Goal: Find specific page/section: Find specific page/section

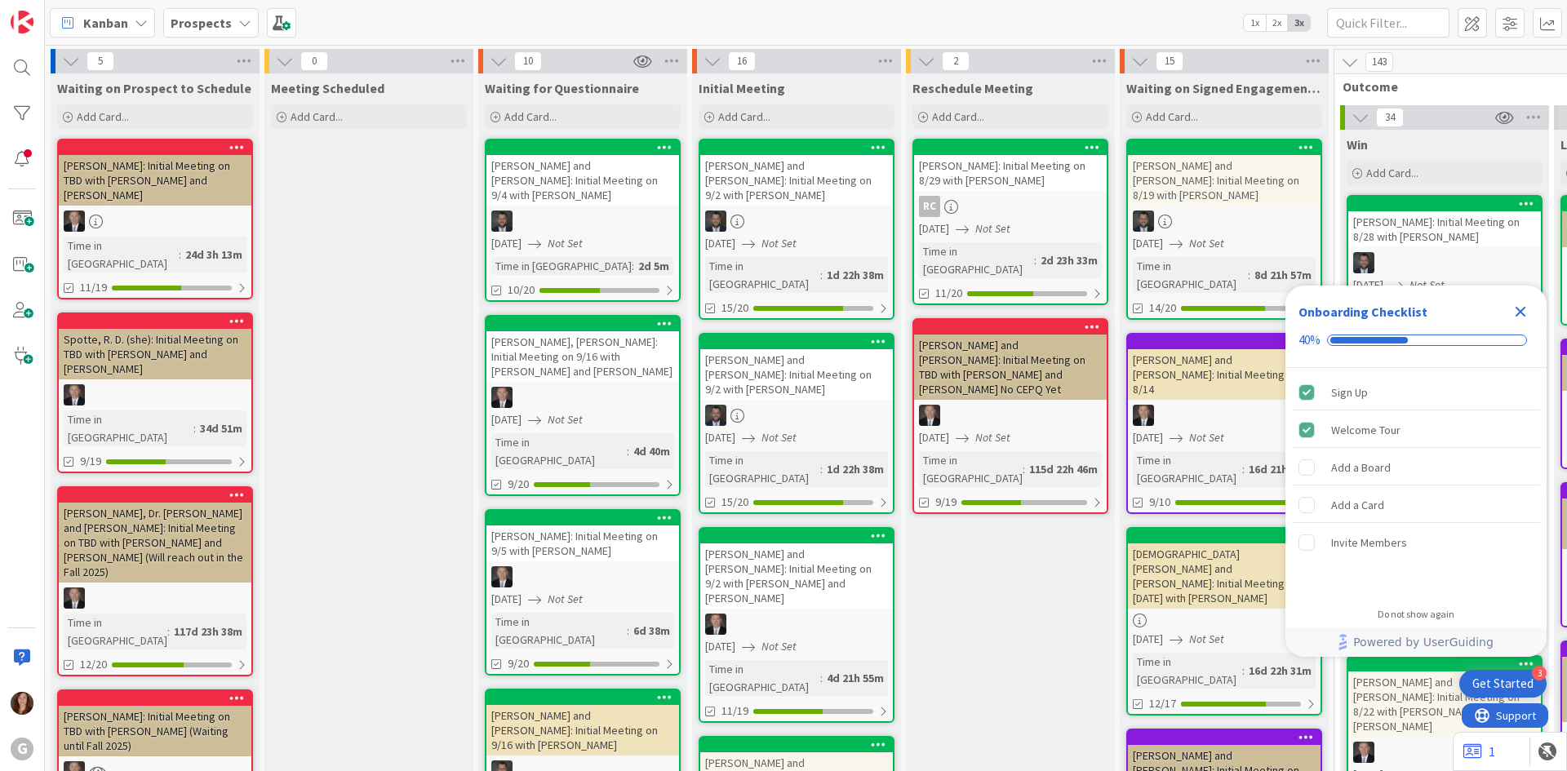
click at [197, 23] on b "Prospects" at bounding box center [201, 23] width 61 height 16
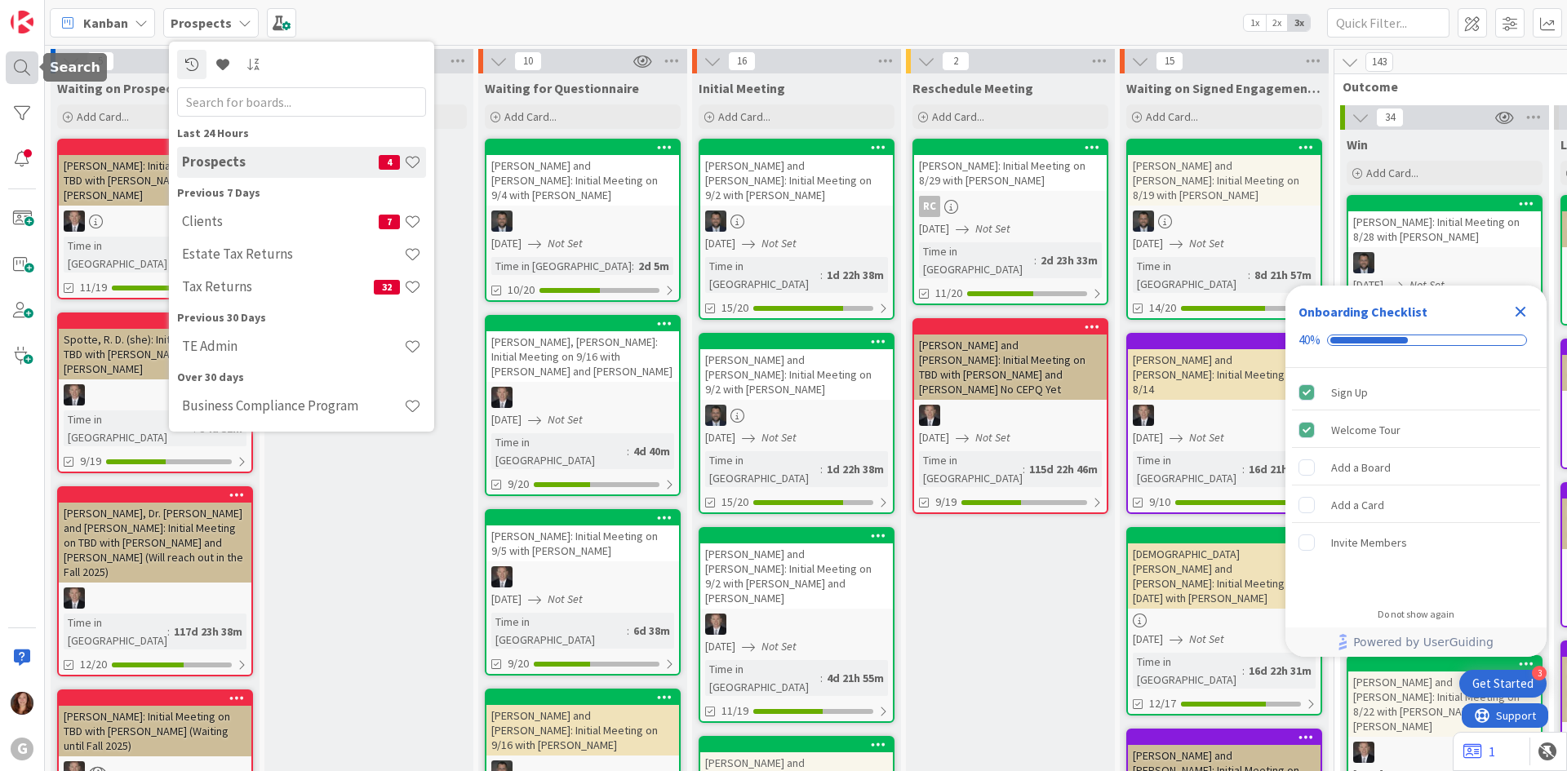
click at [15, 63] on div at bounding box center [22, 67] width 33 height 33
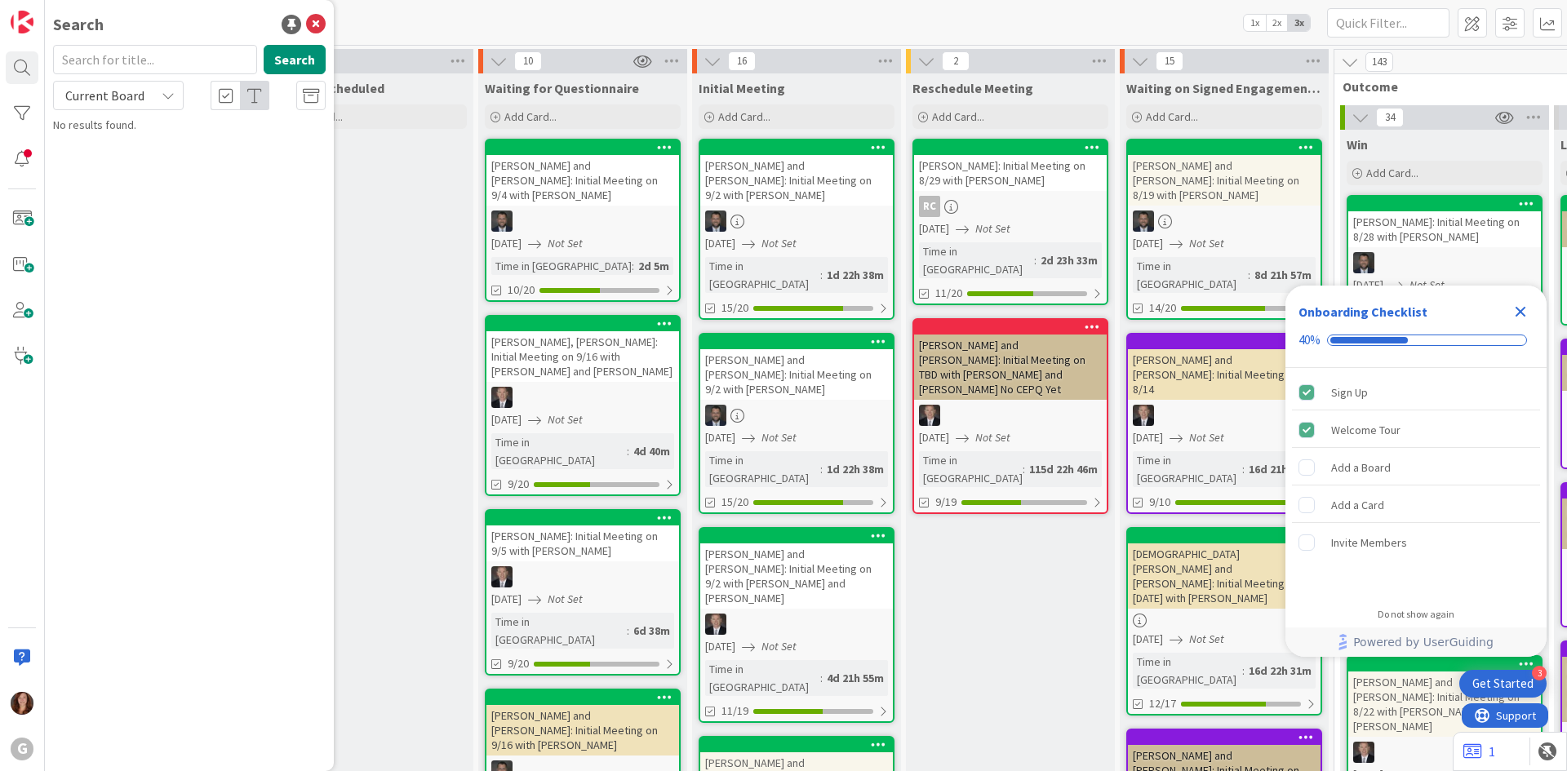
click at [135, 70] on input "text" at bounding box center [155, 59] width 204 height 29
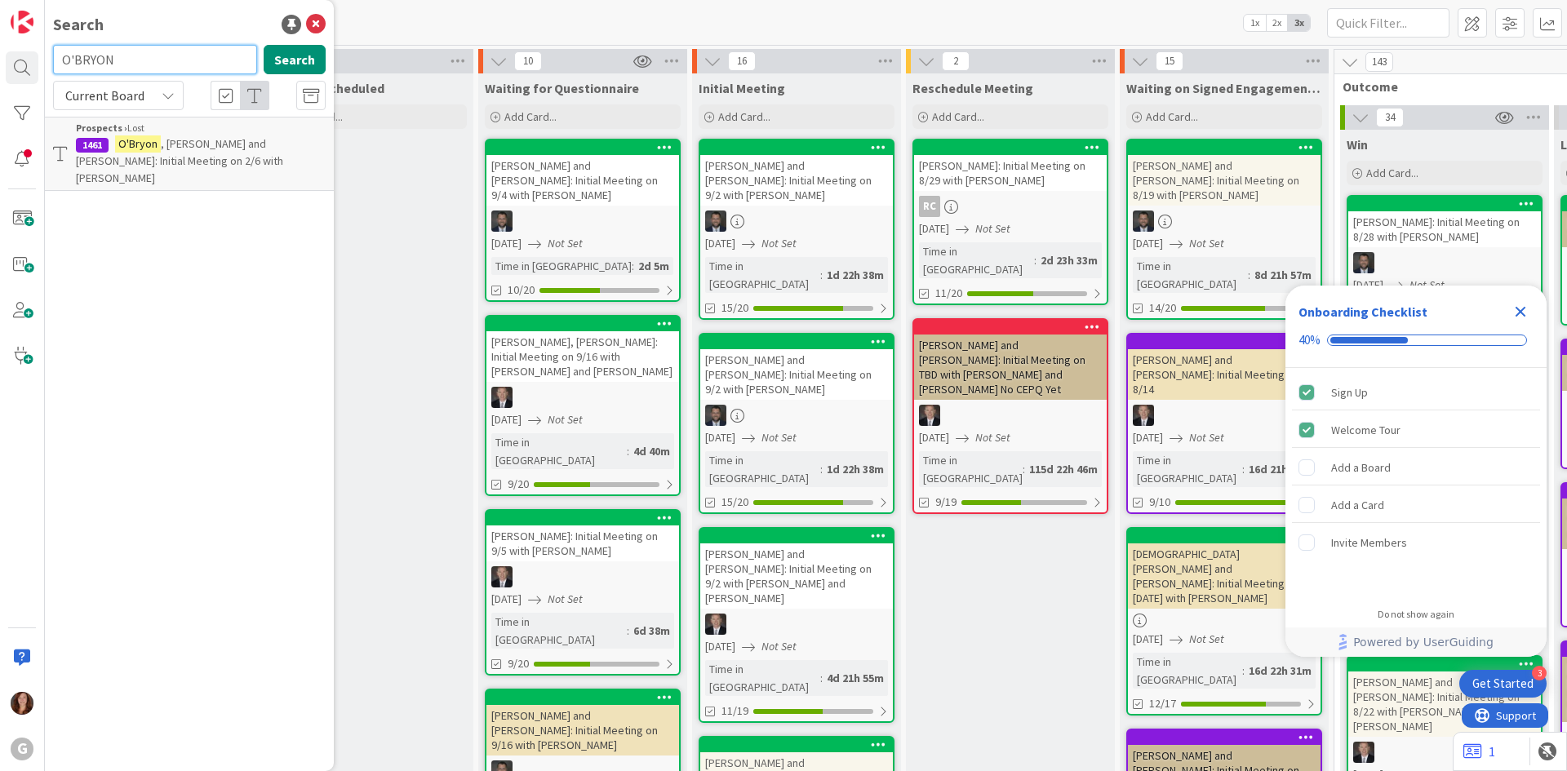
drag, startPoint x: 129, startPoint y: 60, endPoint x: 2, endPoint y: 49, distance: 127.0
click at [2, 49] on div "G Search O'BRYON Search Current Board Prospects › Lost 1461 O'Bryon , David and…" at bounding box center [22, 385] width 45 height 771
drag, startPoint x: 128, startPoint y: 55, endPoint x: 0, endPoint y: 52, distance: 128.2
click at [0, 52] on div "G Search FOSTER Search Current Board Prospects › Lost 1687 Foster , Lisa (and L…" at bounding box center [22, 385] width 45 height 771
drag, startPoint x: 140, startPoint y: 56, endPoint x: 0, endPoint y: 57, distance: 139.6
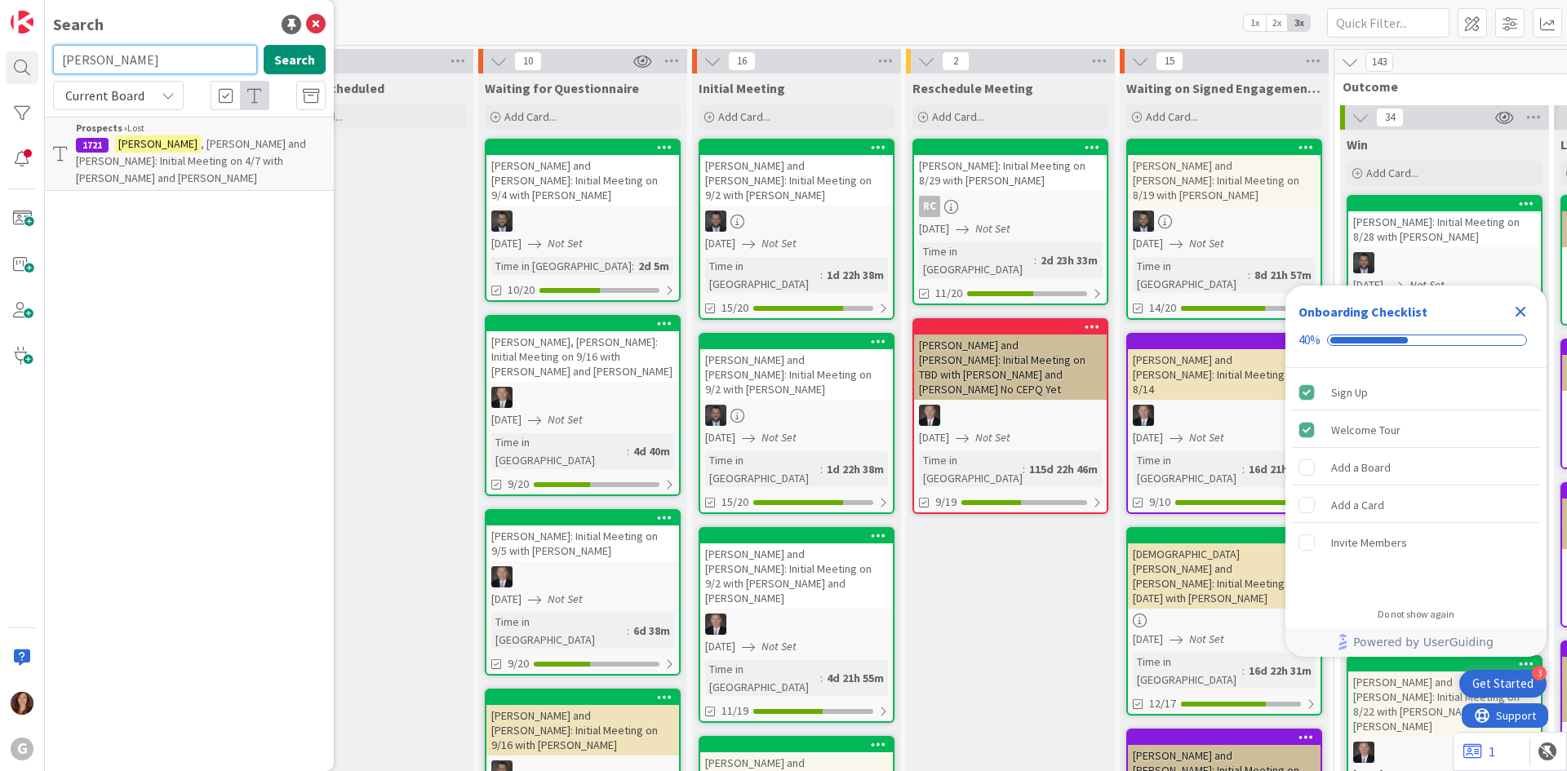
click at [0, 57] on div "G Search JORGENSEN Search Current Board Prospects › Lost 1721 Jorgensen , James…" at bounding box center [22, 385] width 45 height 771
drag, startPoint x: 137, startPoint y: 69, endPoint x: 0, endPoint y: 56, distance: 137.7
click at [0, 56] on div "G Search DAL BALLO Search Current Board No results found." at bounding box center [22, 385] width 45 height 771
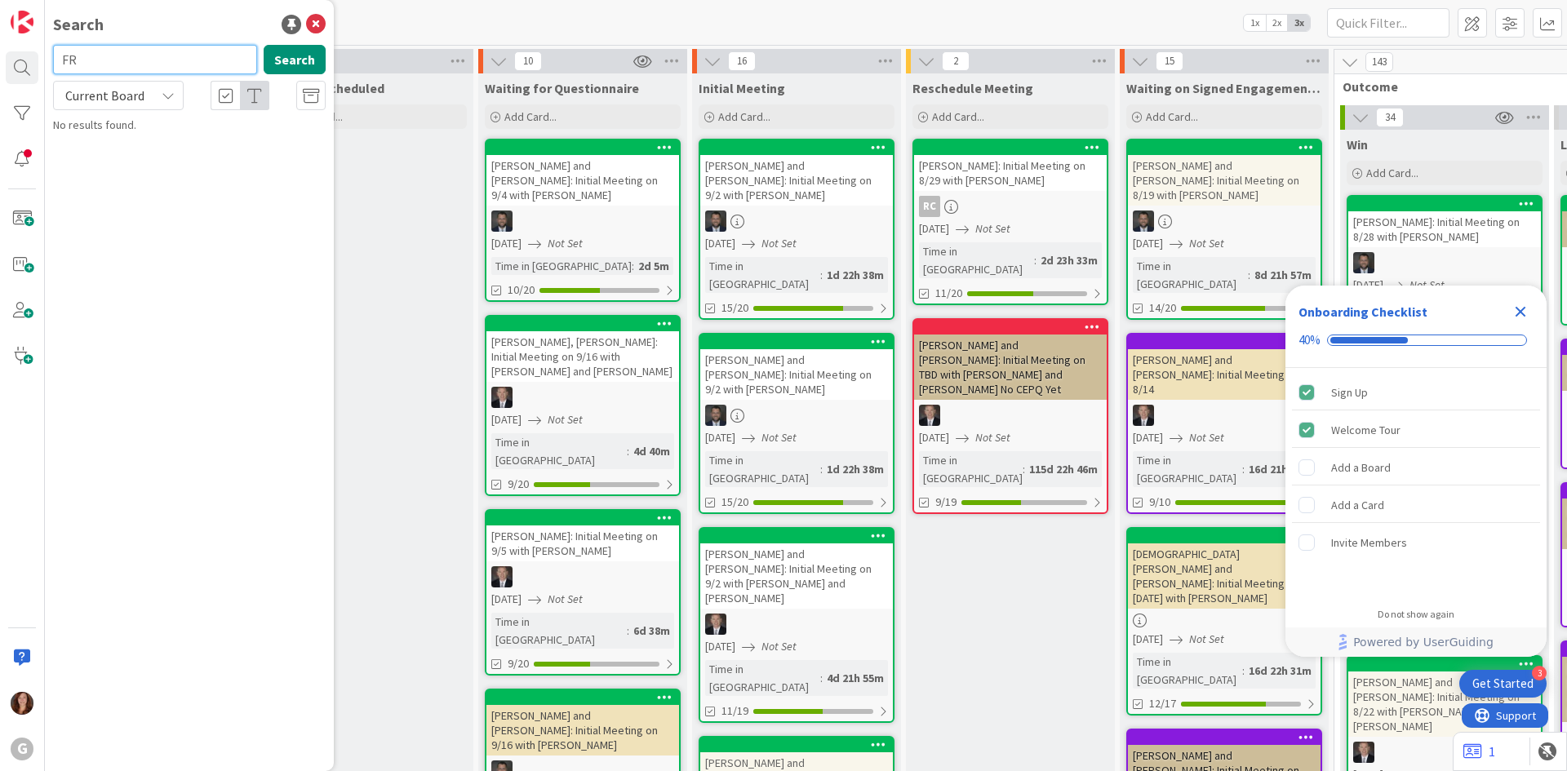
type input "F"
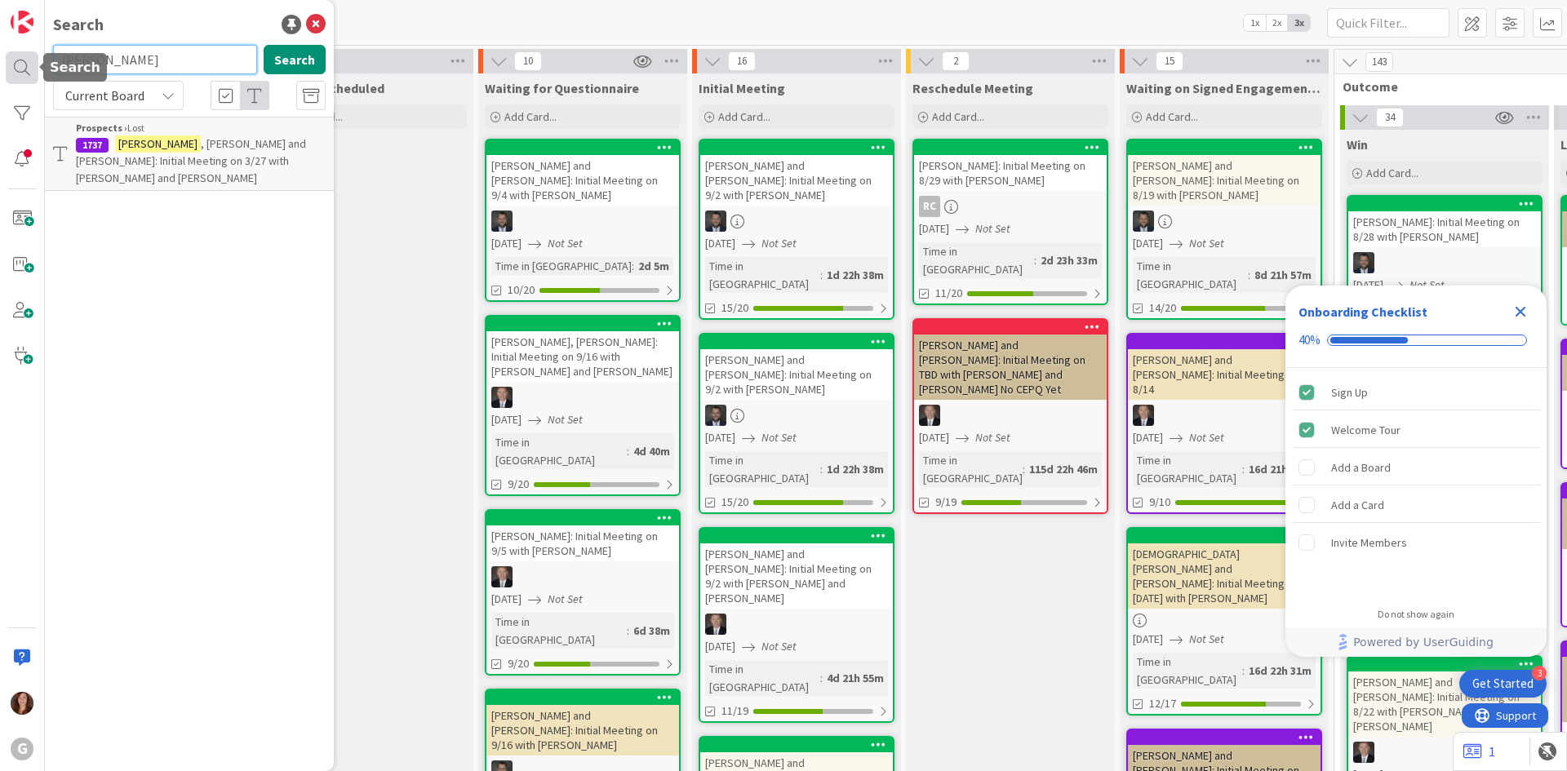
drag, startPoint x: 167, startPoint y: 62, endPoint x: 26, endPoint y: 56, distance: 141.3
click at [26, 56] on div "G Search GRISSIM Search Current Board Prospects › Lost 1737 Grissim , John and …" at bounding box center [22, 385] width 45 height 771
drag, startPoint x: 140, startPoint y: 60, endPoint x: 38, endPoint y: 52, distance: 103.2
click at [38, 52] on div "G Search BOURDEAU Search Current Board Prospects › Lost 490 Bourdeau , Karl Ini…" at bounding box center [22, 385] width 45 height 771
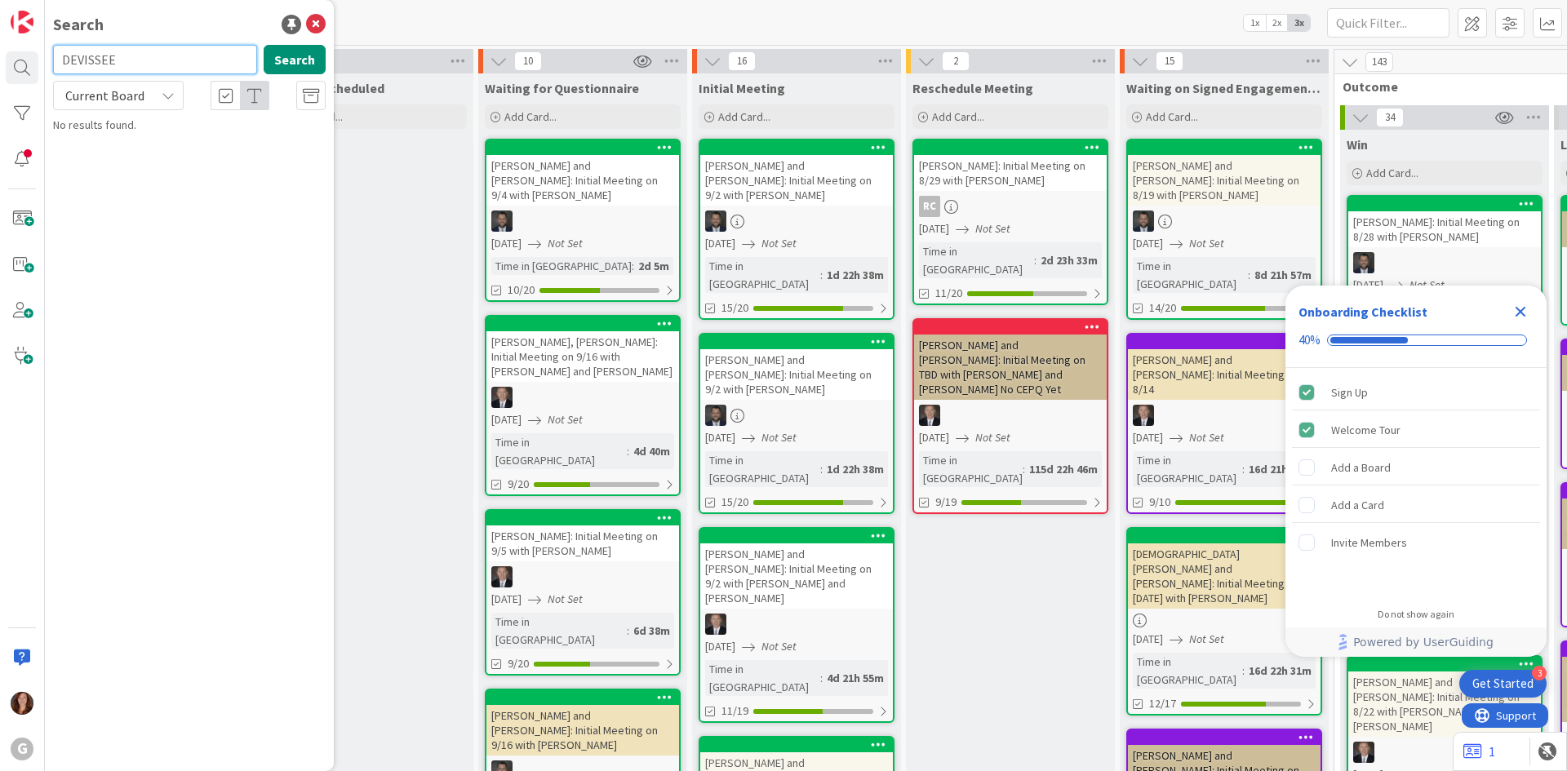
click at [133, 62] on input "DEVISSEE" at bounding box center [155, 59] width 204 height 29
drag, startPoint x: 162, startPoint y: 60, endPoint x: 57, endPoint y: 60, distance: 105.3
click at [57, 60] on input "DEVISSE" at bounding box center [155, 59] width 204 height 29
drag, startPoint x: 99, startPoint y: 60, endPoint x: 51, endPoint y: 56, distance: 47.5
click at [51, 56] on div "COOK Search" at bounding box center [189, 63] width 292 height 36
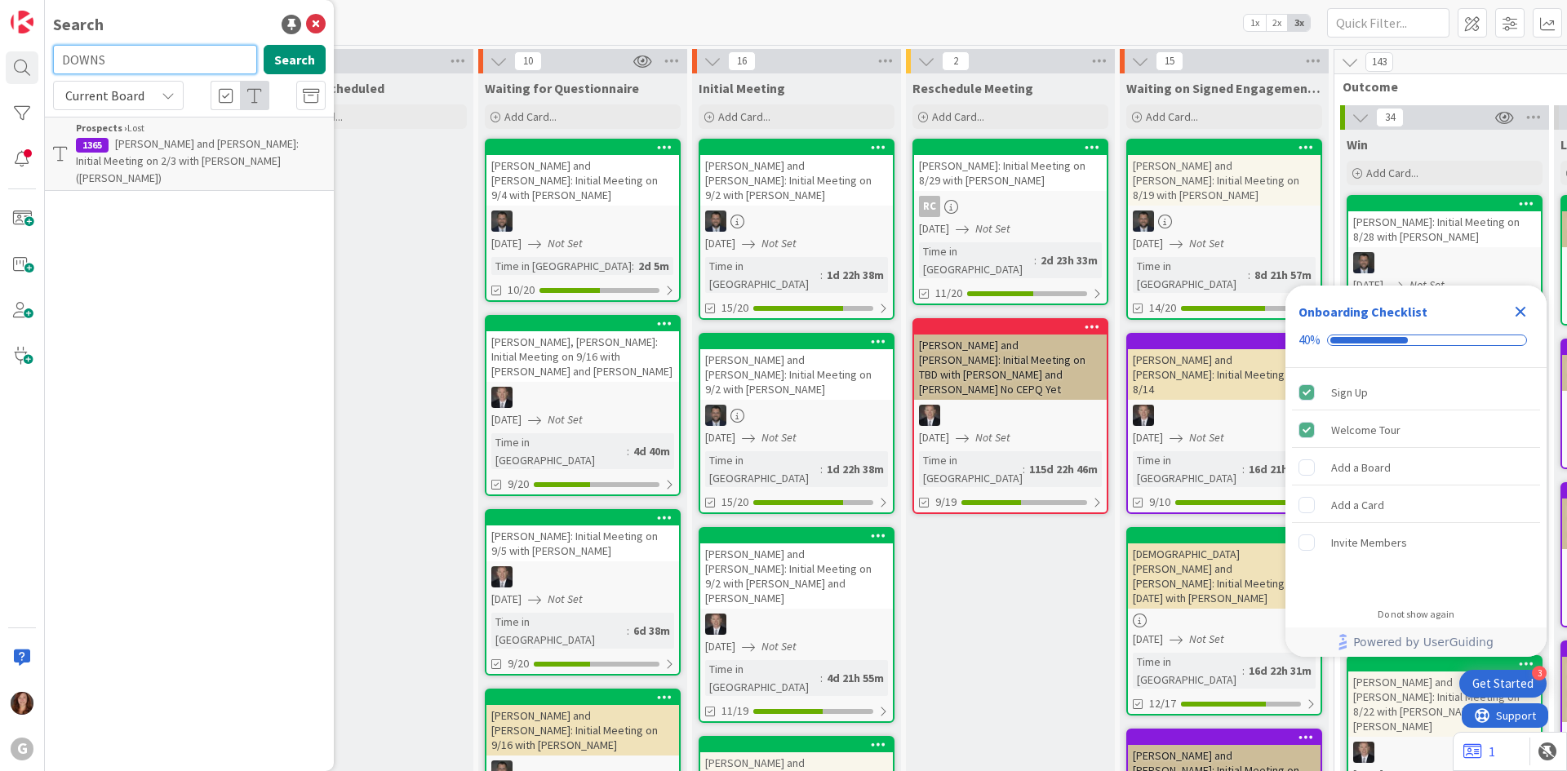
type input "DOWNS"
click at [1522, 308] on icon "Close Checklist" at bounding box center [1521, 312] width 20 height 20
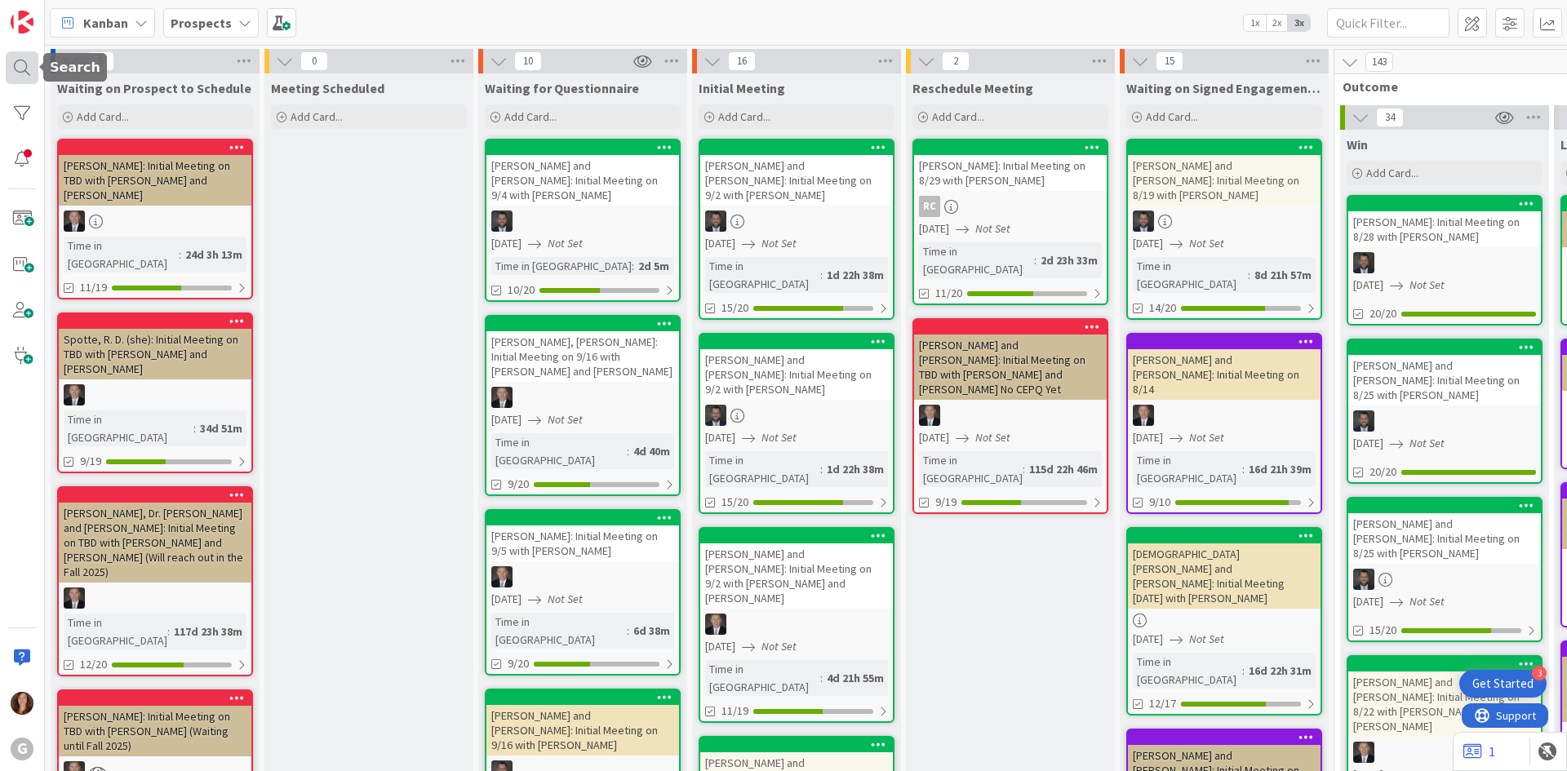
click at [24, 65] on div at bounding box center [22, 67] width 33 height 33
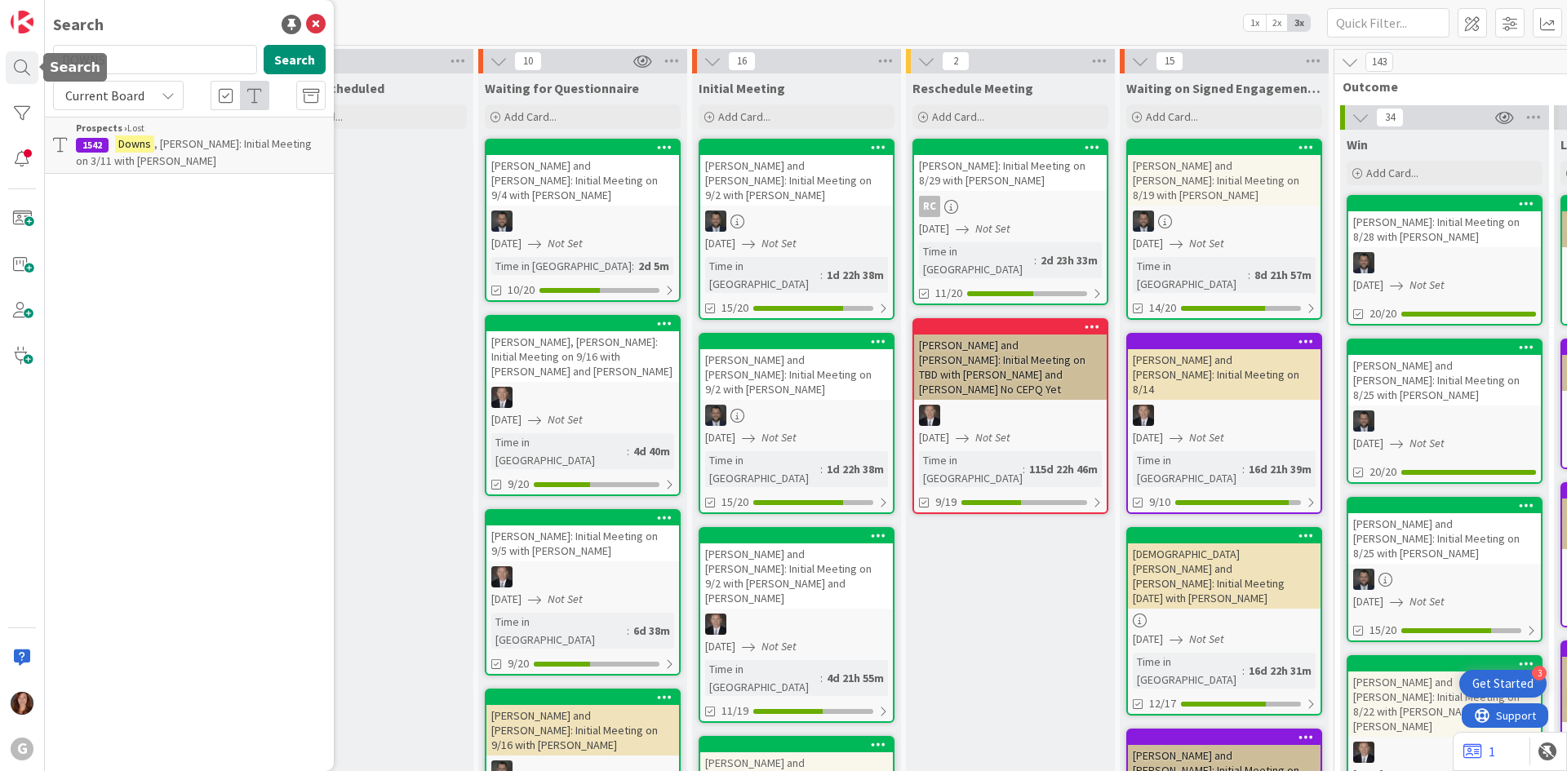
drag, startPoint x: 151, startPoint y: 67, endPoint x: 0, endPoint y: 62, distance: 151.1
click at [0, 62] on div "G Search DOWNS Search Current Board Prospects › Lost 1542 Downs , Catherine: In…" at bounding box center [22, 385] width 45 height 771
drag, startPoint x: 178, startPoint y: 66, endPoint x: 0, endPoint y: 59, distance: 178.1
click at [0, 59] on div "G Search ELDERT Search Current Board Prospects › Waiting on Signed Engagement L…" at bounding box center [22, 385] width 45 height 771
type input "VENELLI"
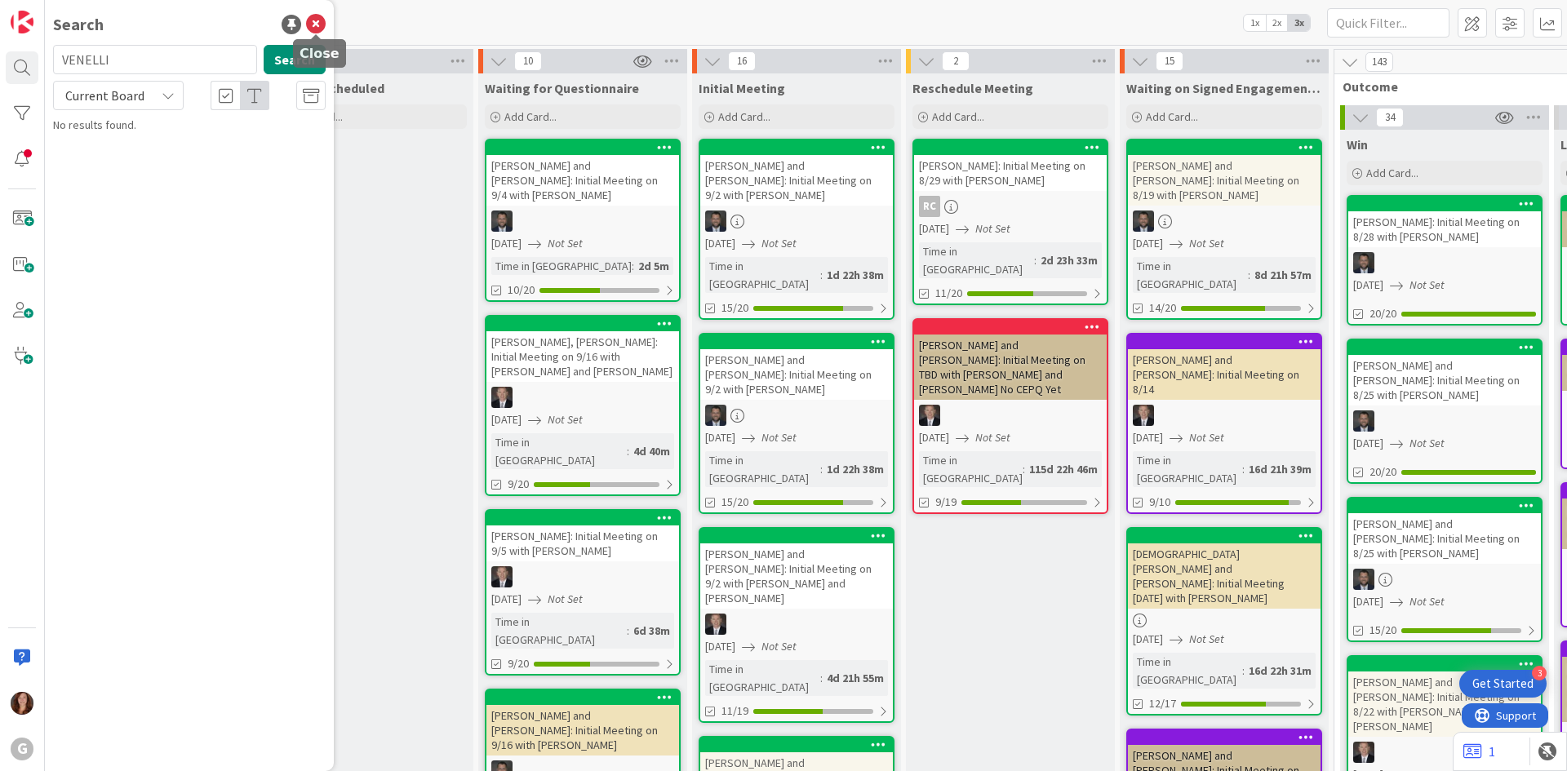
click at [316, 22] on icon at bounding box center [316, 25] width 20 height 20
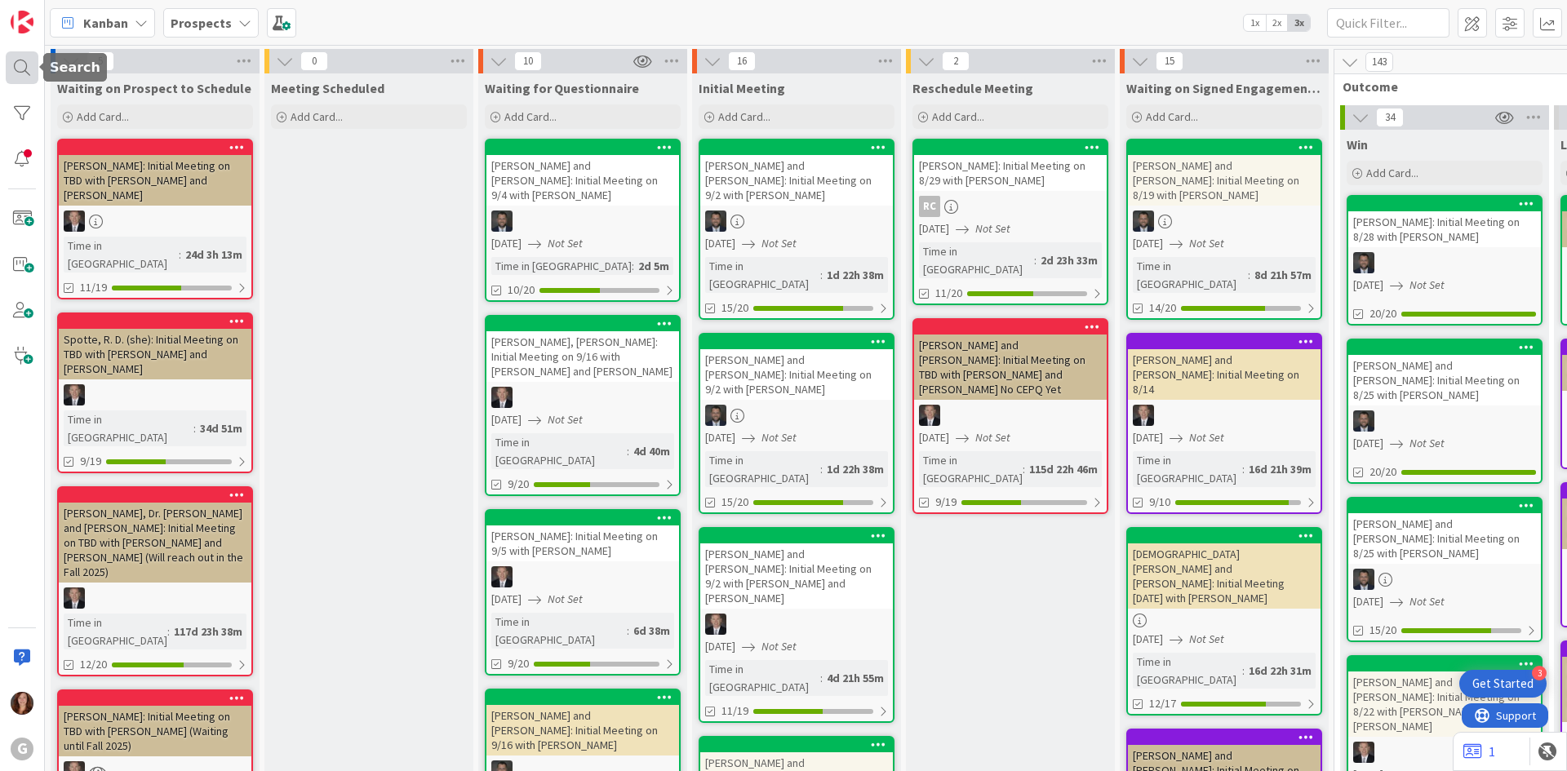
click at [20, 64] on div at bounding box center [22, 67] width 33 height 33
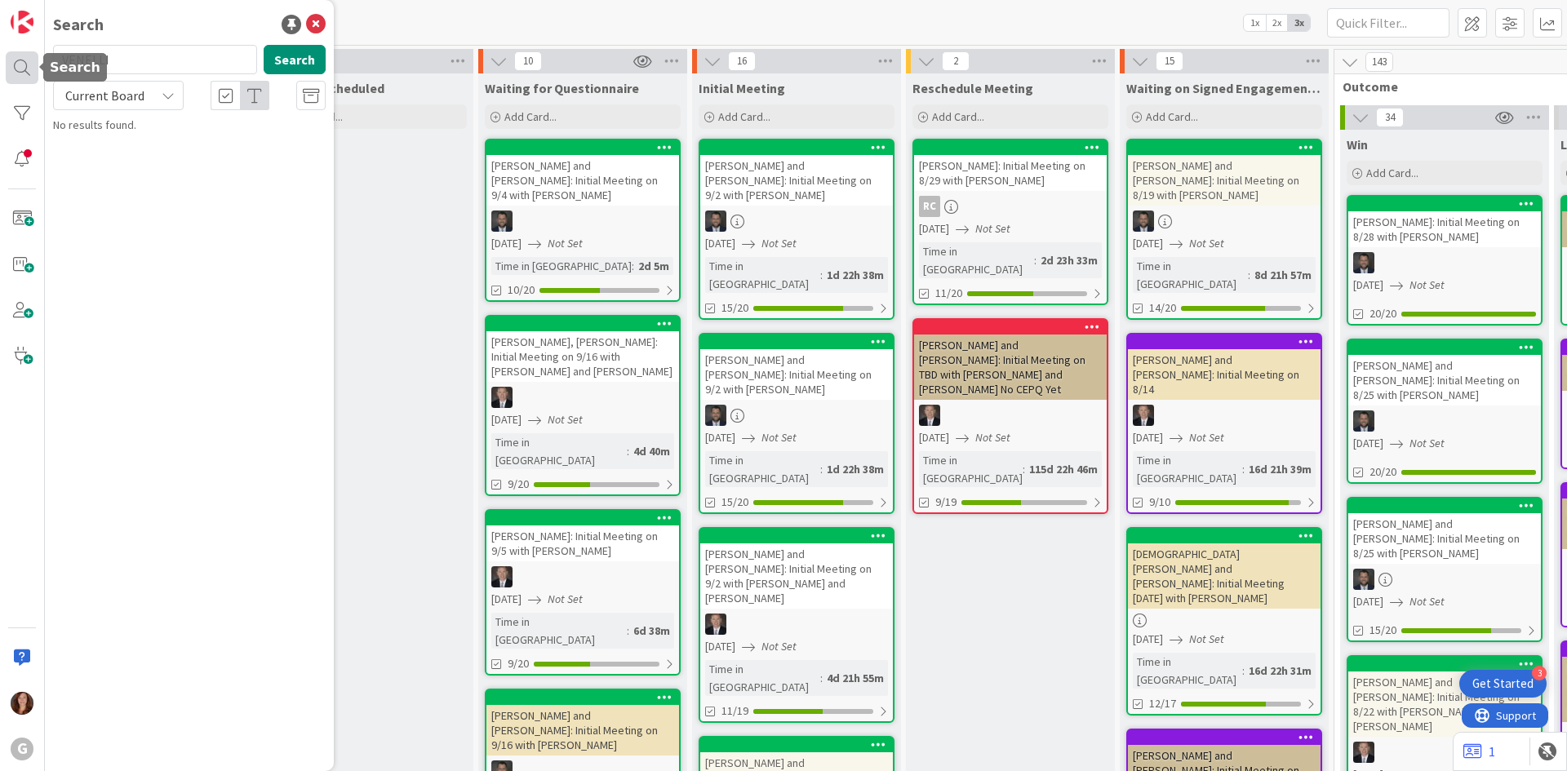
drag, startPoint x: 131, startPoint y: 66, endPoint x: 11, endPoint y: 55, distance: 121.3
click at [11, 55] on div "G Search VENELLI Search Current Board No results found." at bounding box center [22, 385] width 45 height 771
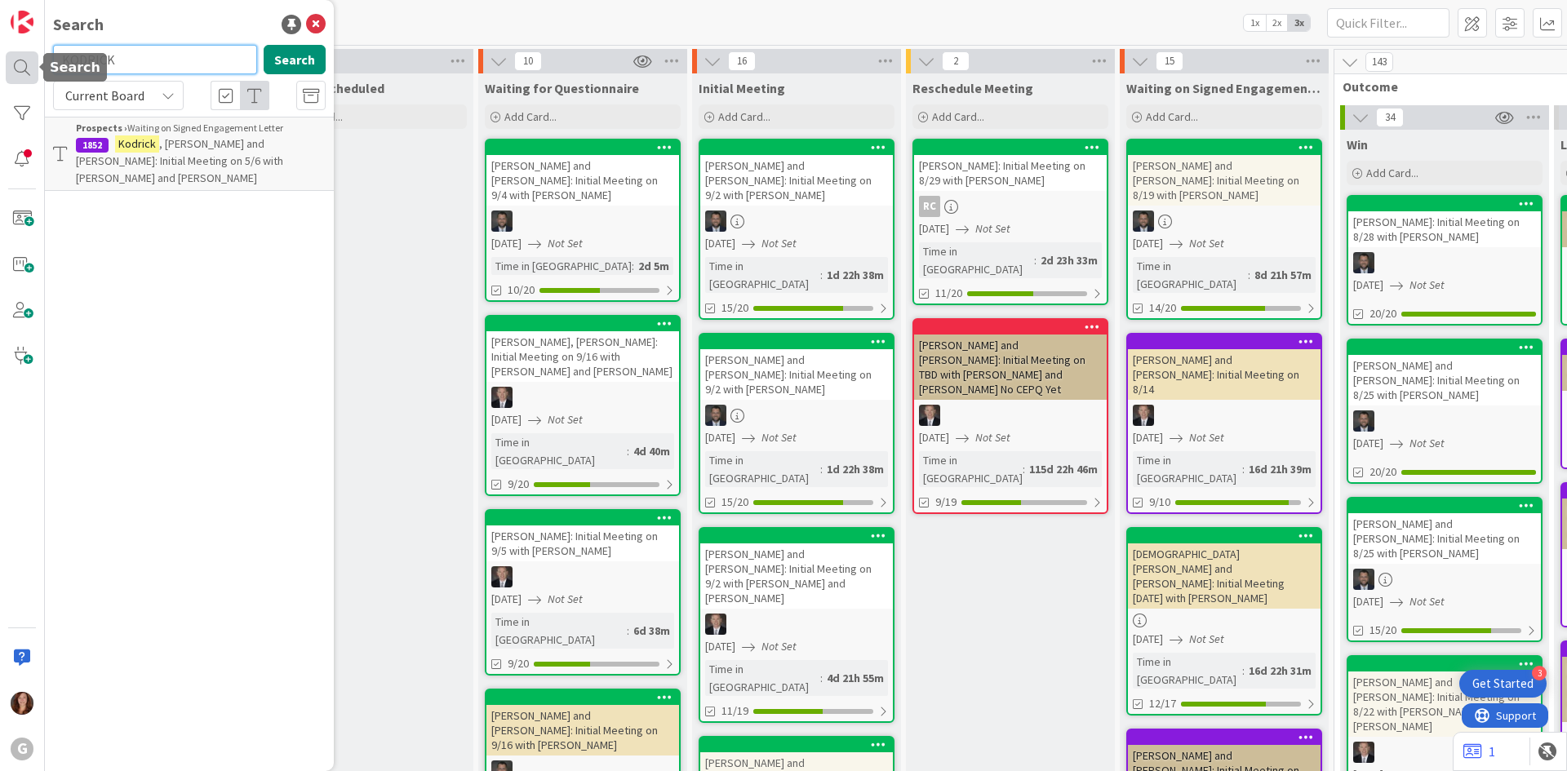
drag, startPoint x: 153, startPoint y: 71, endPoint x: 16, endPoint y: 60, distance: 138.4
click at [16, 60] on div "G Search KODRICK Search Current Board Prospects › Waiting on Signed Engagement …" at bounding box center [22, 385] width 45 height 771
drag, startPoint x: 146, startPoint y: 73, endPoint x: 28, endPoint y: 64, distance: 118.8
click at [28, 64] on div "G Search ROSE Search Current Board Prospects › Waiting on Signed Engagement Let…" at bounding box center [22, 385] width 45 height 771
type input "SHAH"
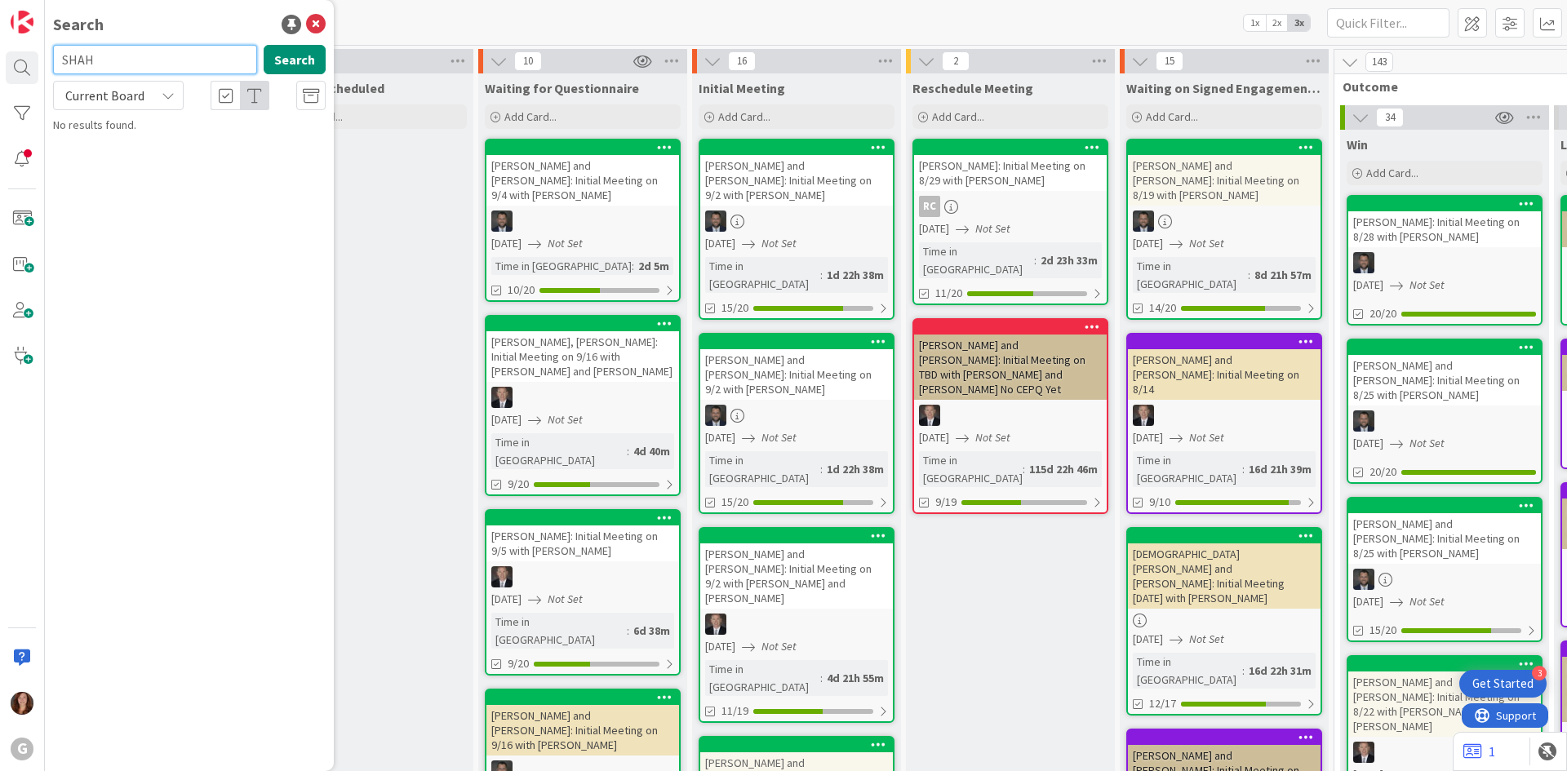
click at [136, 53] on input "SHAH" at bounding box center [155, 59] width 204 height 29
drag, startPoint x: 136, startPoint y: 53, endPoint x: 0, endPoint y: 38, distance: 137.1
click at [0, 38] on div "G Search SHAH Search Current Board No results found." at bounding box center [22, 385] width 45 height 771
drag, startPoint x: 150, startPoint y: 58, endPoint x: 1, endPoint y: 51, distance: 149.5
click at [1, 51] on div "G Search TUSHAR Search Current Board No results found." at bounding box center [22, 385] width 45 height 771
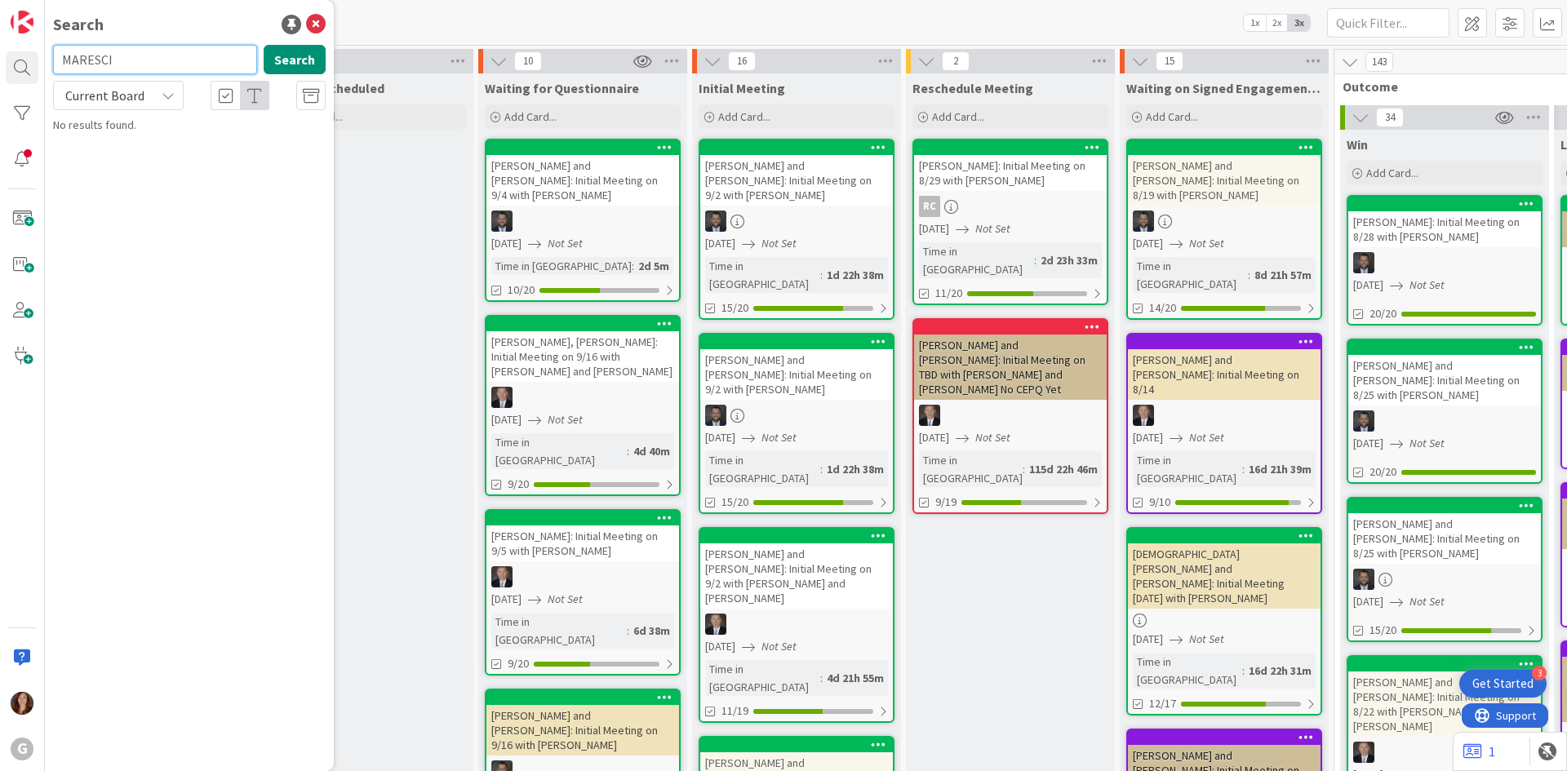
type input "MARESCI"
click at [321, 21] on icon at bounding box center [316, 25] width 20 height 20
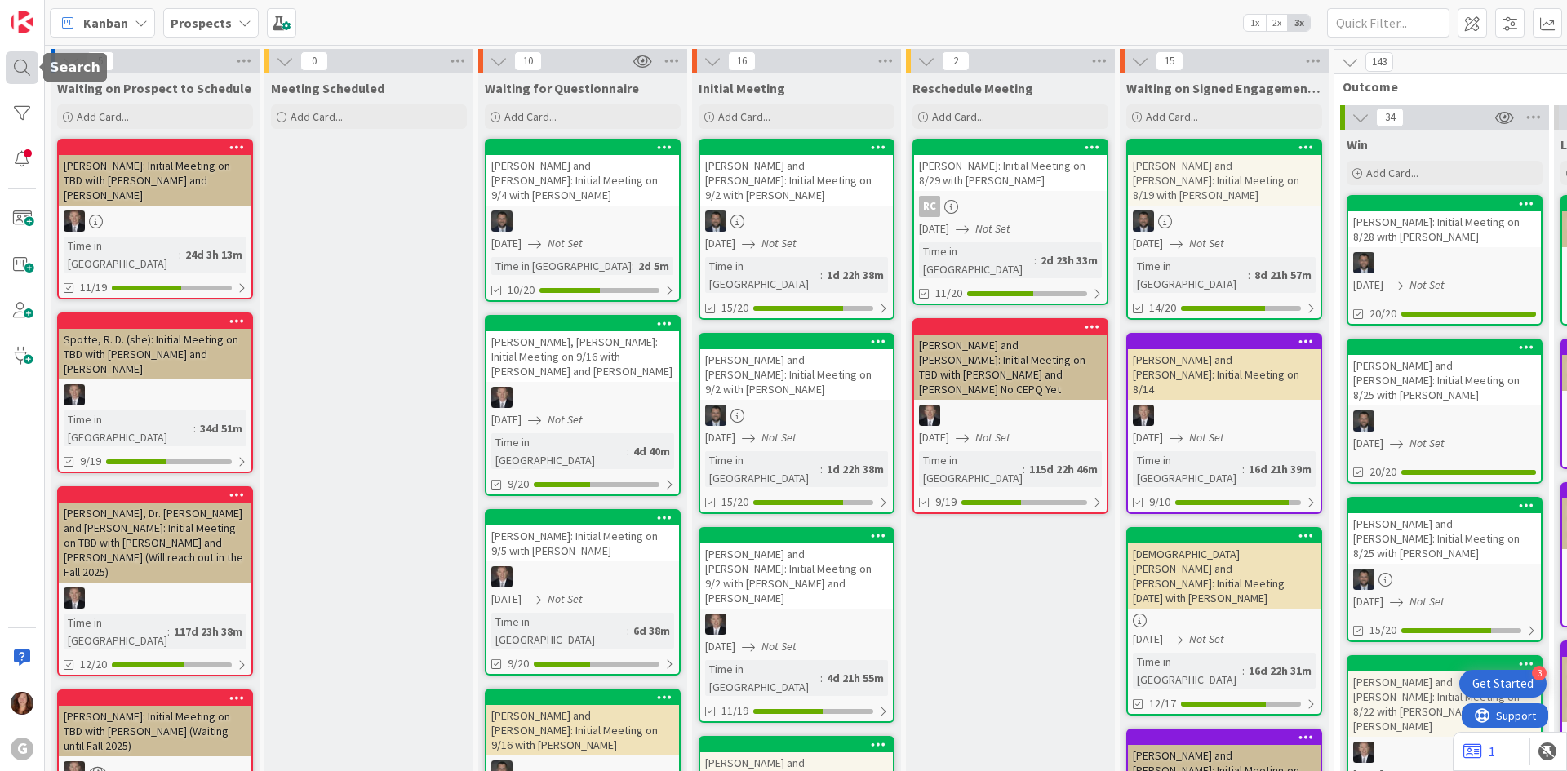
click at [17, 62] on div at bounding box center [22, 67] width 33 height 33
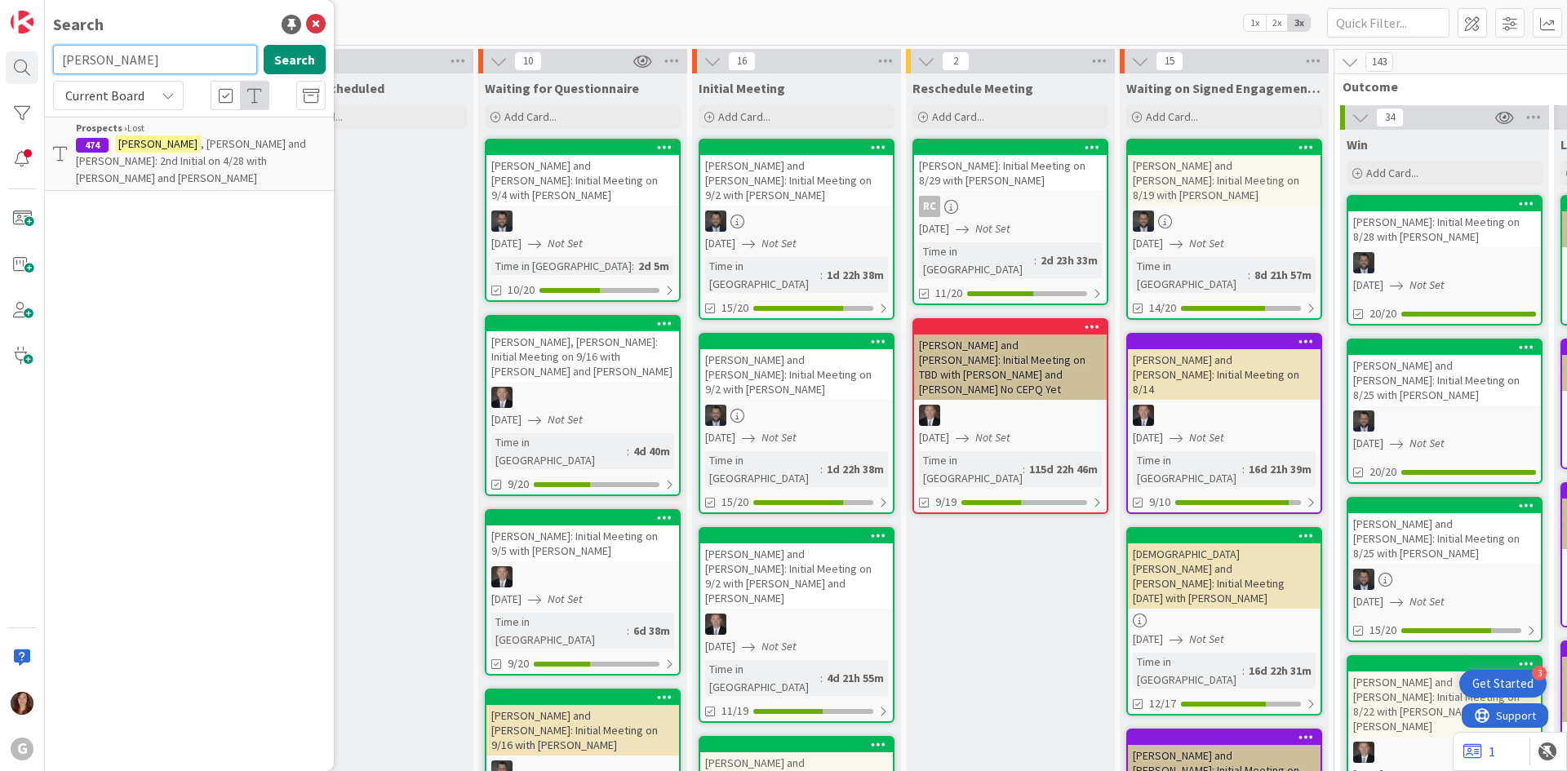
drag, startPoint x: 132, startPoint y: 64, endPoint x: 51, endPoint y: 65, distance: 81.6
click at [51, 65] on div "MARESCA Search" at bounding box center [189, 63] width 292 height 36
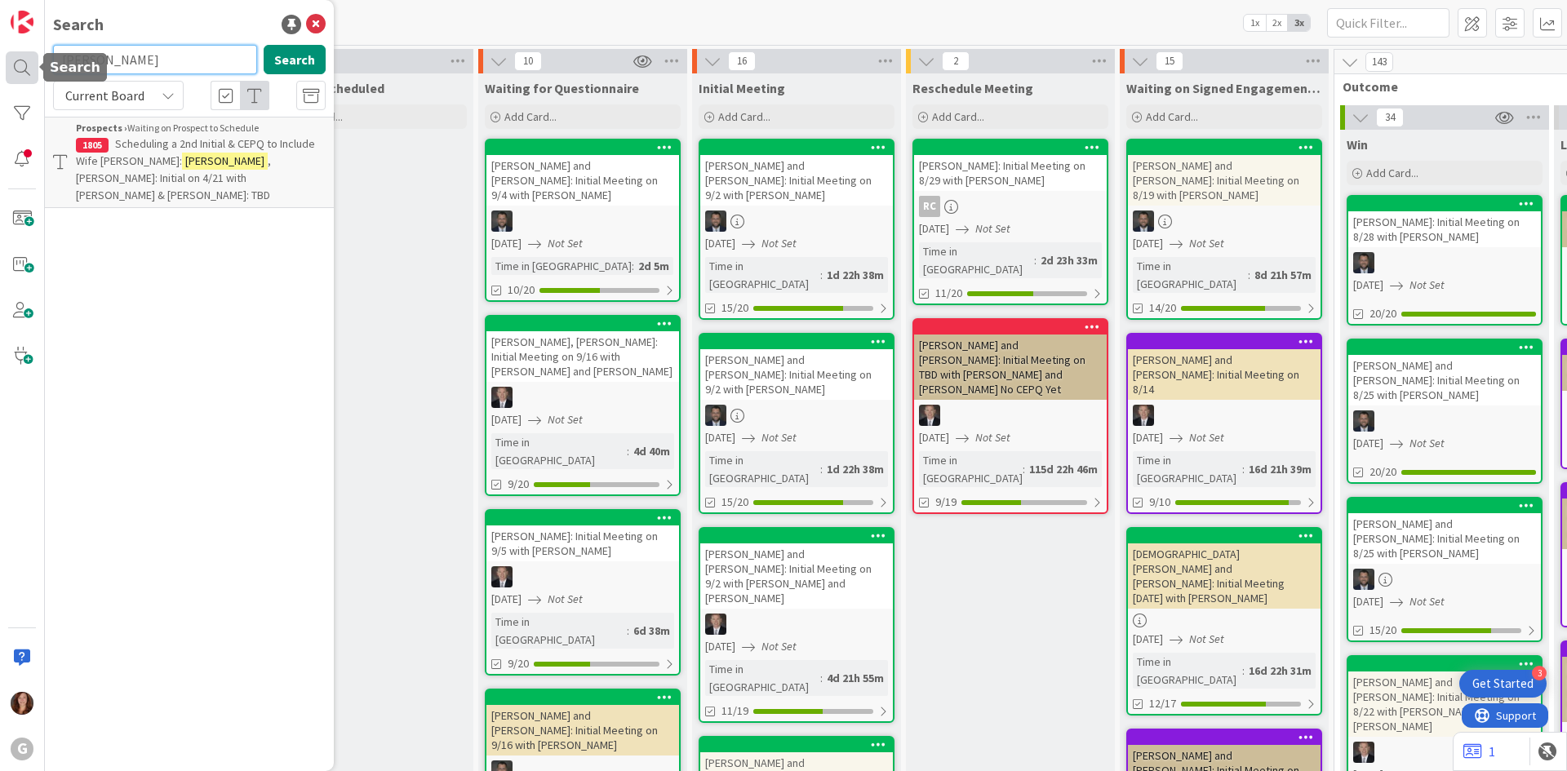
drag, startPoint x: 159, startPoint y: 55, endPoint x: 26, endPoint y: 56, distance: 133.0
click at [26, 56] on div "G Search SCHENDEL Search Current Board Prospects › Waiting on Prospect to Sched…" at bounding box center [22, 385] width 45 height 771
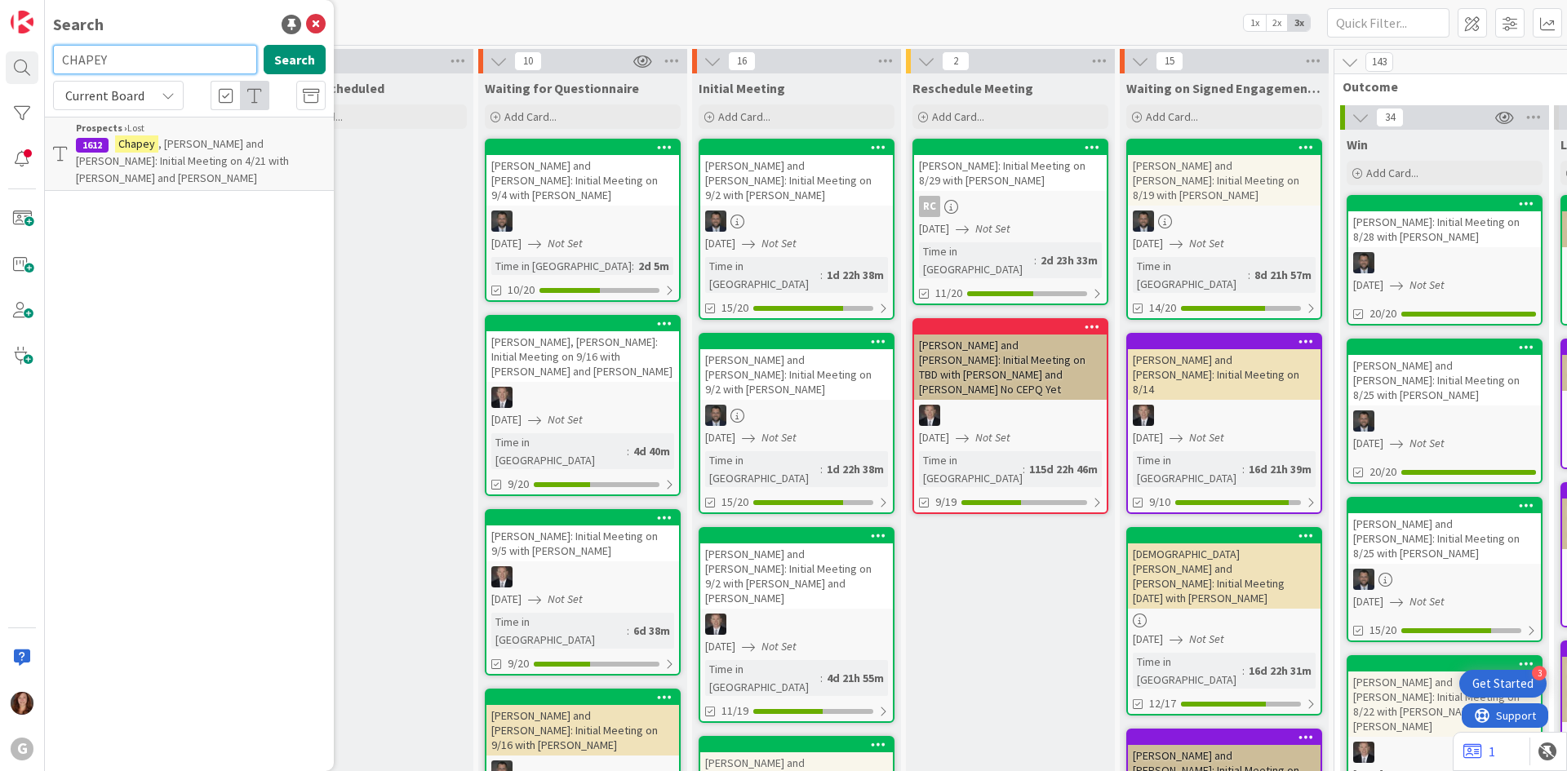
drag, startPoint x: 136, startPoint y: 65, endPoint x: 0, endPoint y: 53, distance: 136.9
click at [0, 53] on div "G Search CHAPEY Search Current Board Prospects › Lost 1612 Chapey , Mike and Ma…" at bounding box center [22, 385] width 45 height 771
paste input "GIGLIOLI"
drag, startPoint x: 134, startPoint y: 58, endPoint x: 0, endPoint y: 61, distance: 133.9
click at [0, 61] on div "G Search GIGLIOLI Search Current Board No results found." at bounding box center [22, 385] width 45 height 771
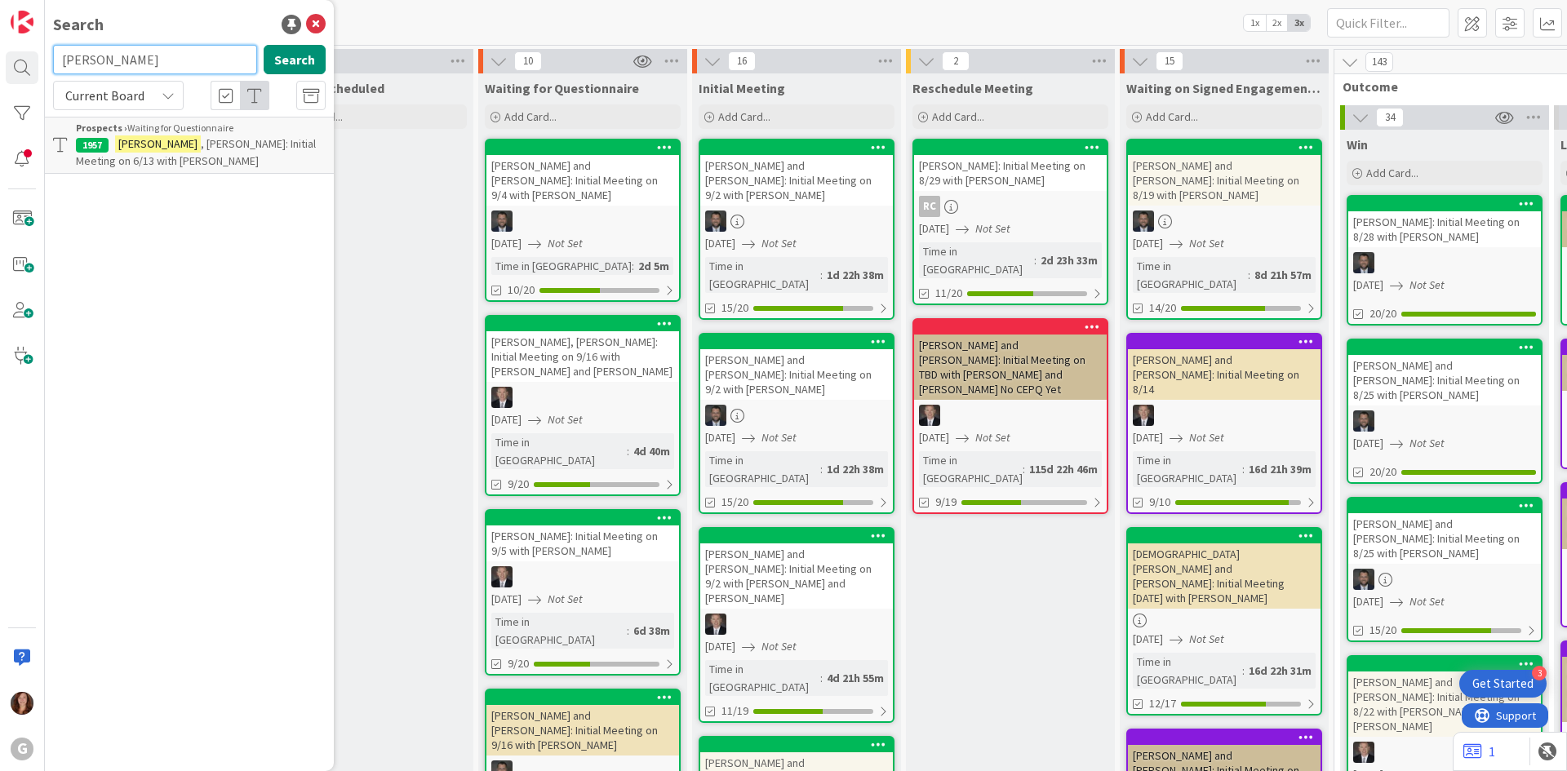
click at [38, 61] on div "G Search GORMAN Search Current Board Prospects › Waiting for Questionnaire 1957…" at bounding box center [22, 385] width 45 height 771
drag, startPoint x: 210, startPoint y: 61, endPoint x: 0, endPoint y: 41, distance: 210.8
click at [0, 41] on div "G Search BIRKFIELD Search Current Board No results found." at bounding box center [22, 385] width 45 height 771
paste input "FRIERSON"
type input "FRIERSON"
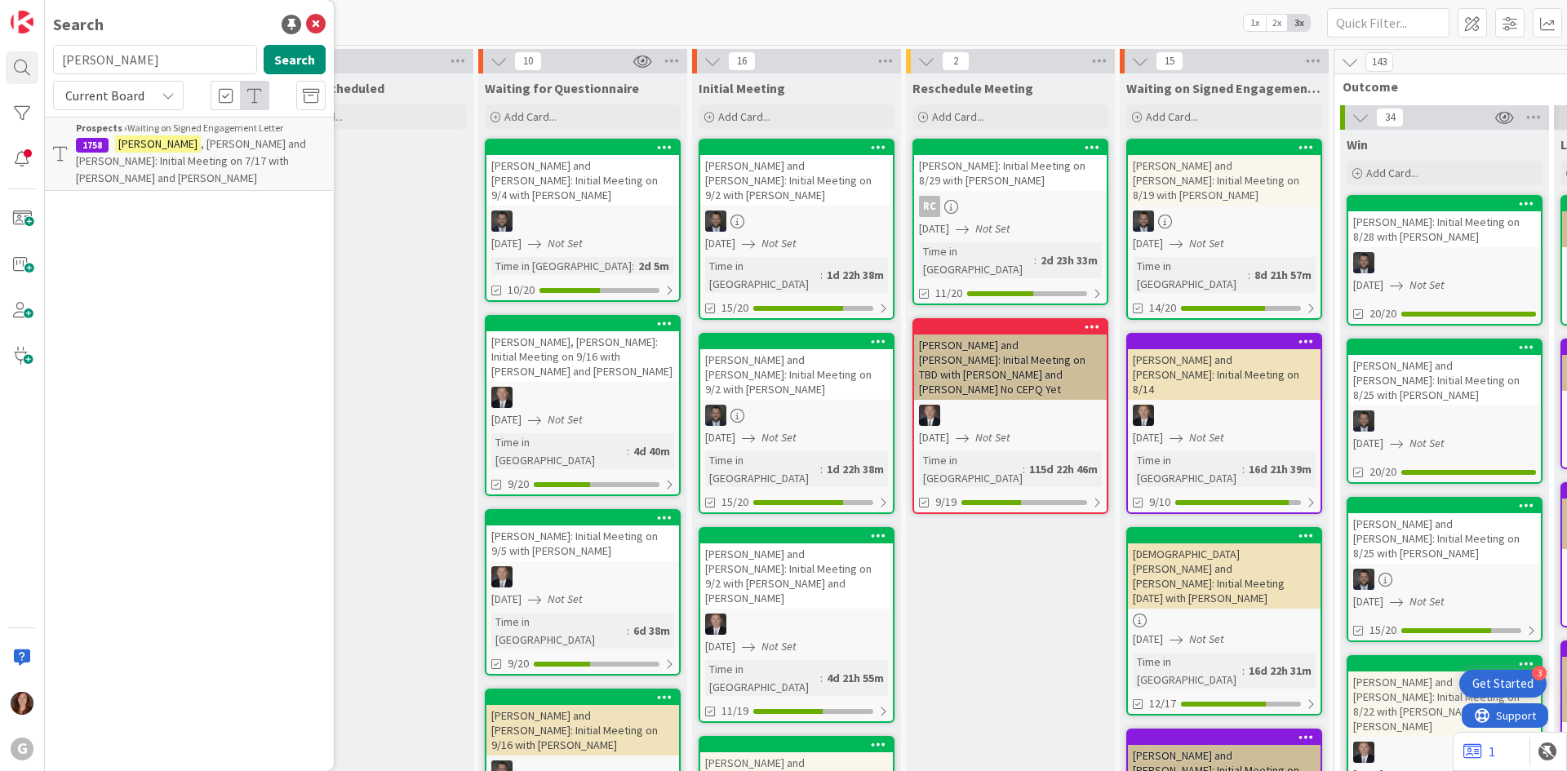
click at [229, 422] on div "Search FRIERSON Search Current Board Prospects › Waiting on Signed Engagement L…" at bounding box center [189, 385] width 289 height 771
click at [311, 25] on icon at bounding box center [316, 25] width 20 height 20
